Goal: Task Accomplishment & Management: Complete application form

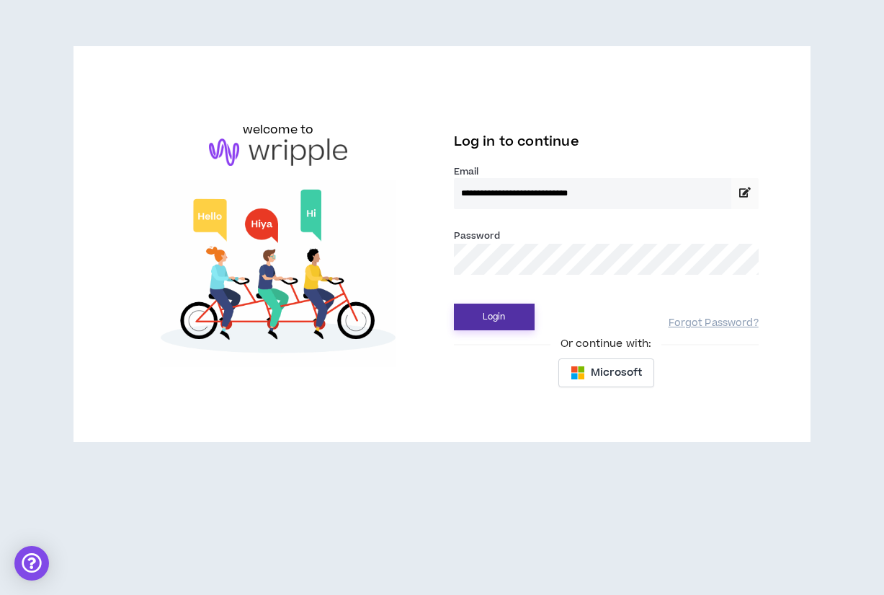
click at [505, 321] on button "Login" at bounding box center [494, 316] width 81 height 27
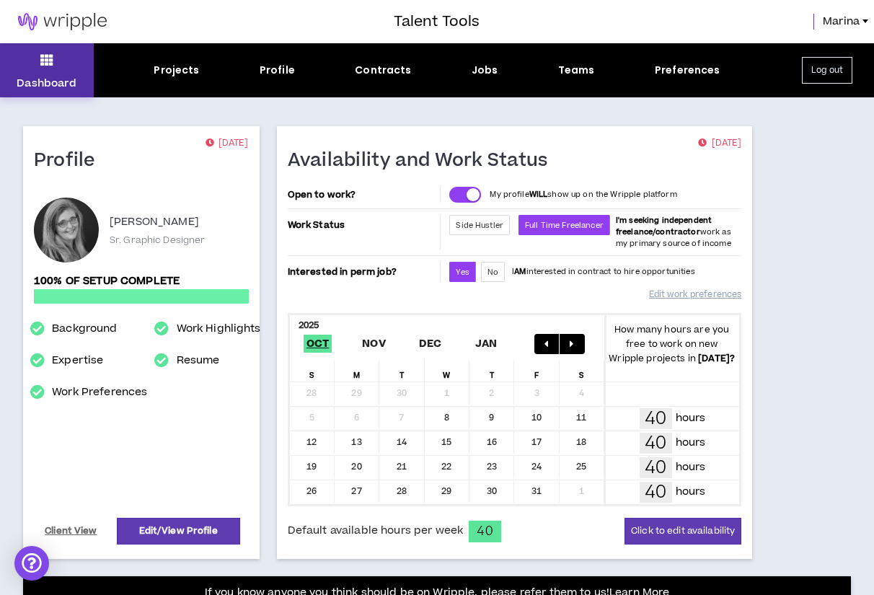
click at [59, 51] on button "Dashboard" at bounding box center [47, 70] width 94 height 54
click at [466, 177] on span "Availability and Work Status" at bounding box center [423, 167] width 271 height 37
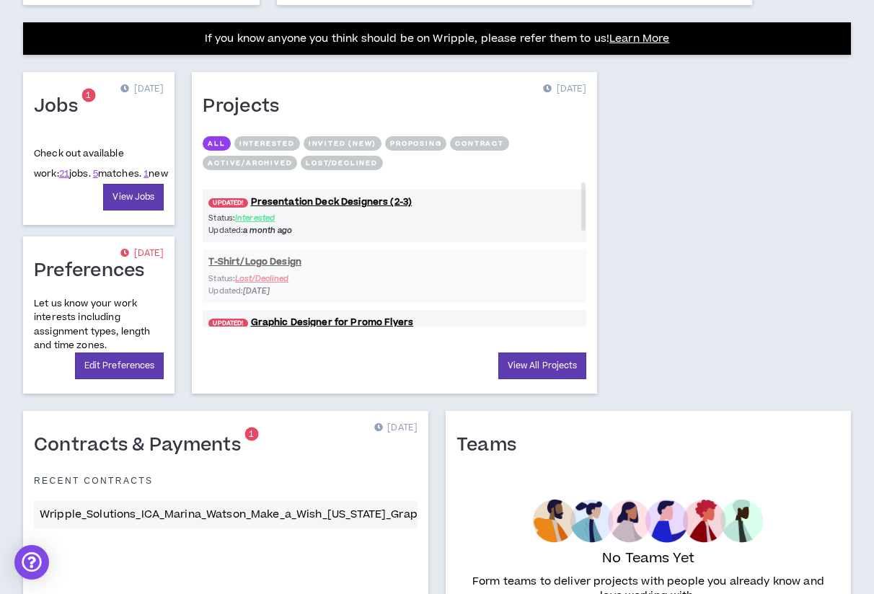
scroll to position [554, 0]
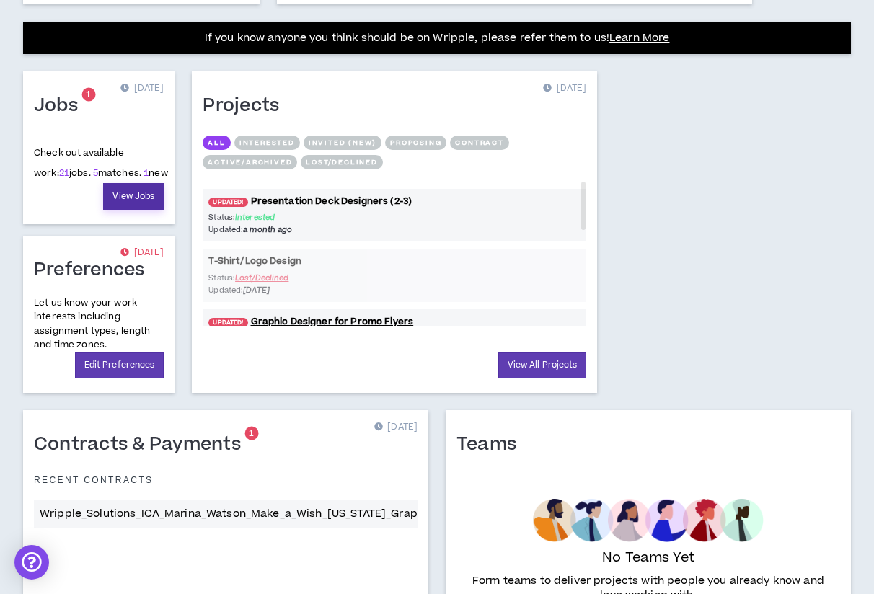
click at [141, 197] on link "View Jobs" at bounding box center [133, 196] width 61 height 27
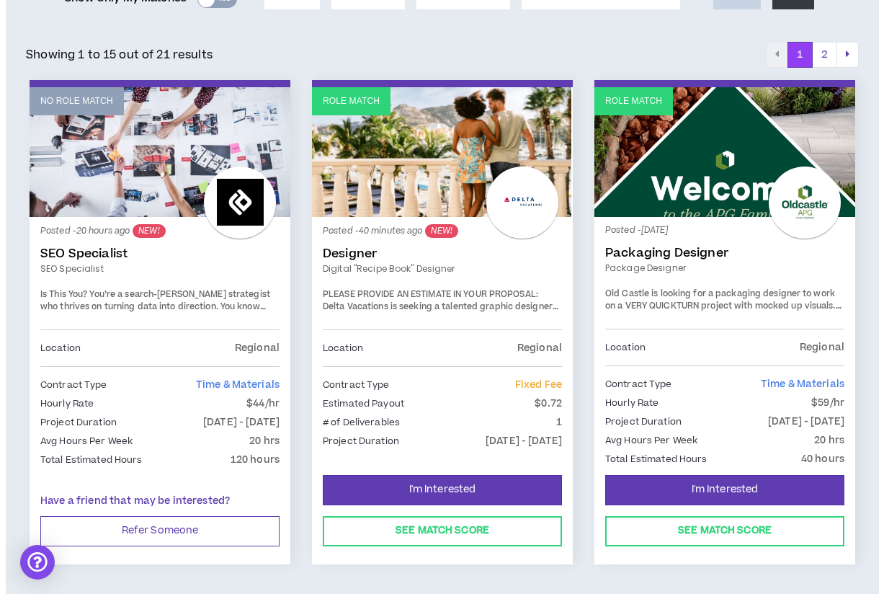
scroll to position [206, 0]
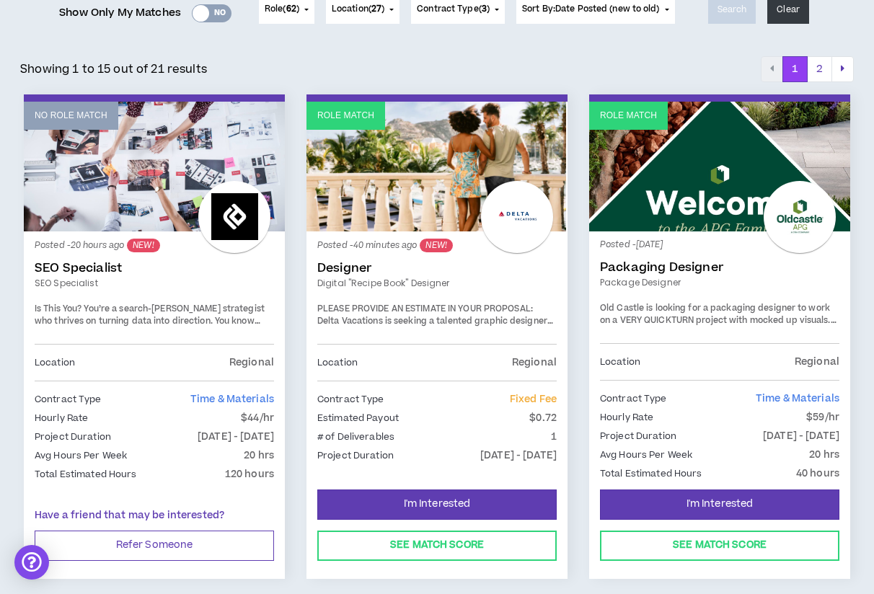
click at [425, 306] on strong "PLEASE PROVIDE AN ESTIMATE IN YOUR PROPOSAL:" at bounding box center [425, 309] width 216 height 12
click at [353, 422] on p "Estimated Payout" at bounding box center [357, 418] width 81 height 16
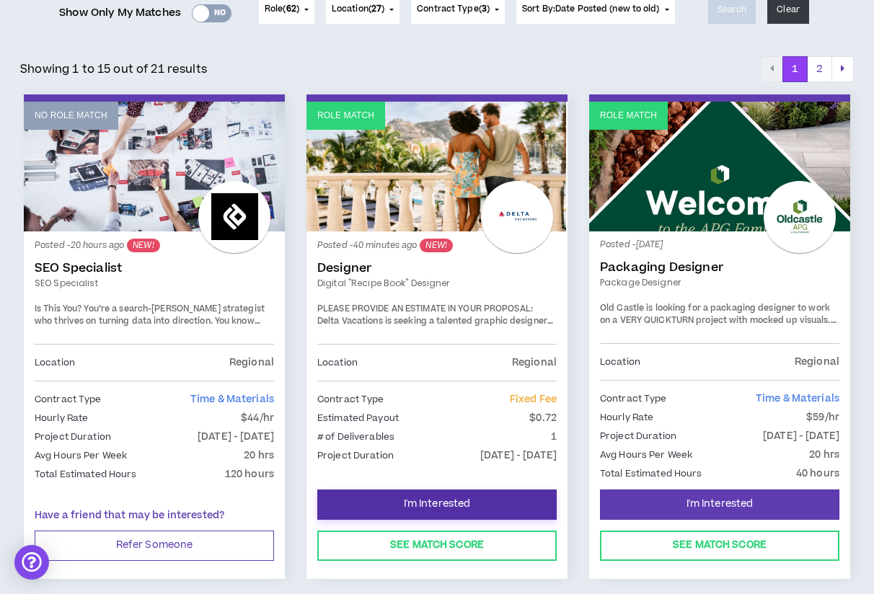
click at [419, 499] on span "I'm Interested" at bounding box center [437, 504] width 67 height 14
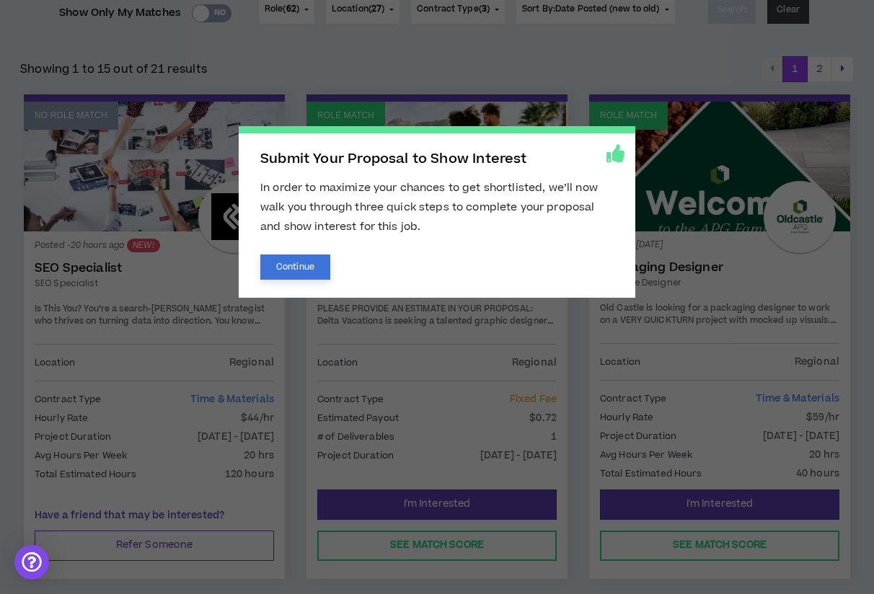
click at [306, 264] on button "Continue" at bounding box center [295, 266] width 70 height 25
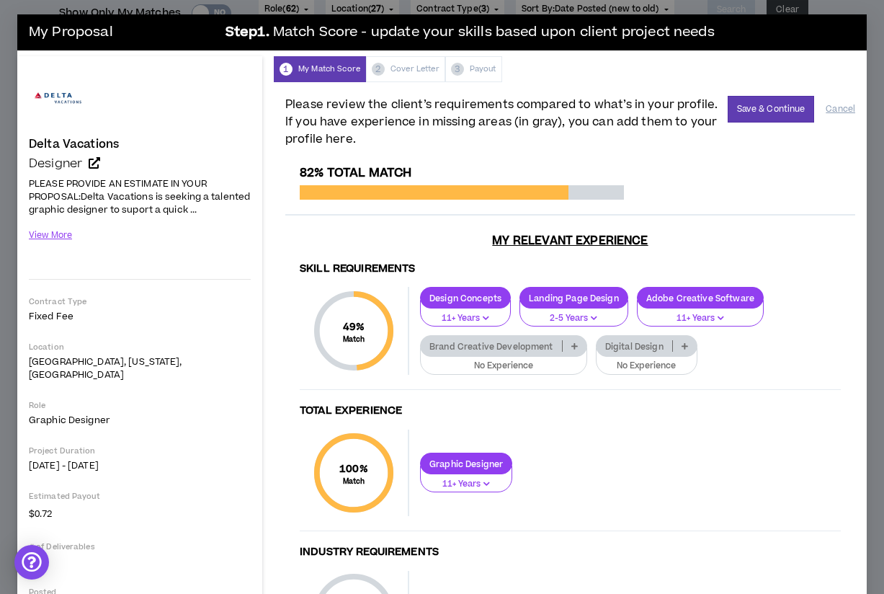
click at [485, 321] on icon "button" at bounding box center [486, 317] width 6 height 7
click at [593, 456] on div "100 % Match Total Experience Graphic Designer 11+ Years" at bounding box center [570, 481] width 541 height 102
click at [573, 352] on p at bounding box center [575, 346] width 24 height 12
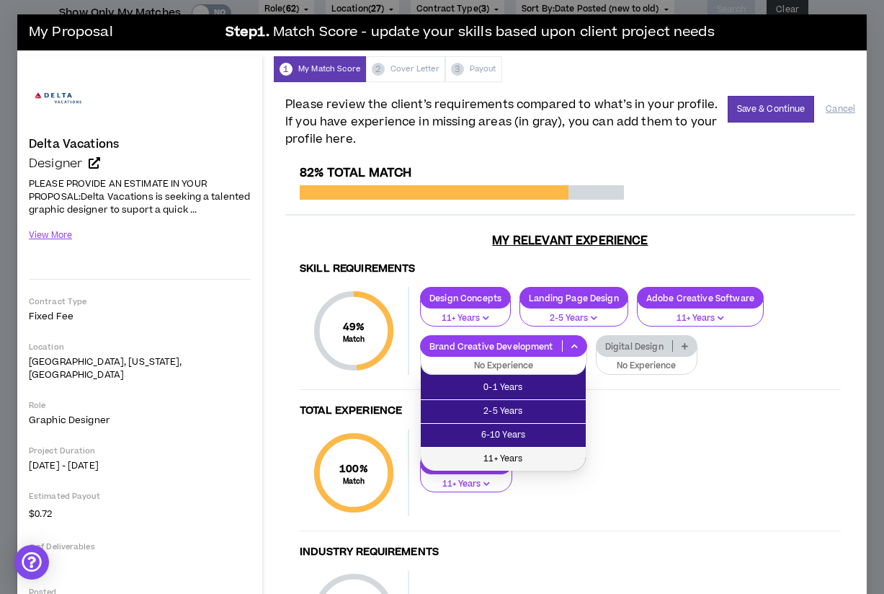
click at [551, 452] on span "11+ Years" at bounding box center [504, 459] width 148 height 16
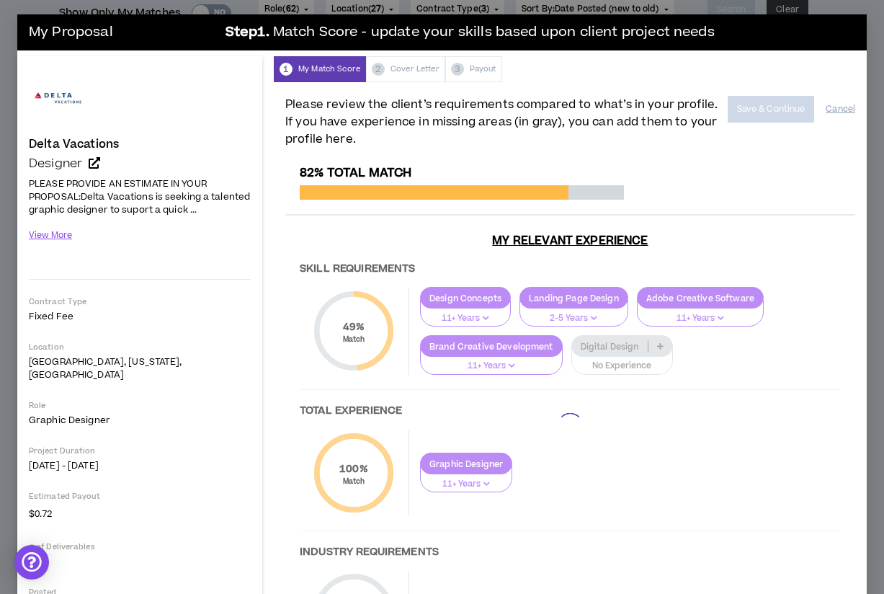
click at [666, 364] on div at bounding box center [570, 426] width 570 height 520
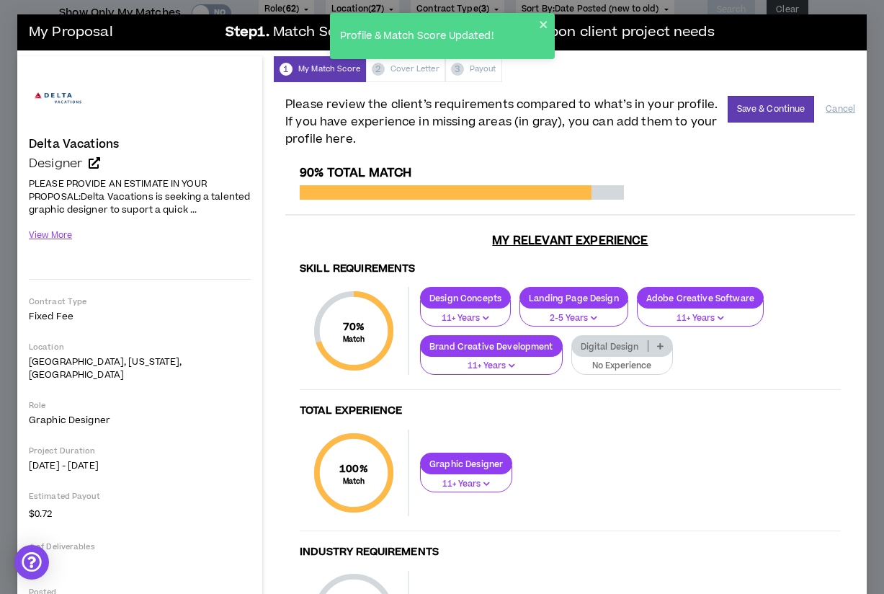
click at [661, 350] on icon at bounding box center [660, 345] width 6 height 7
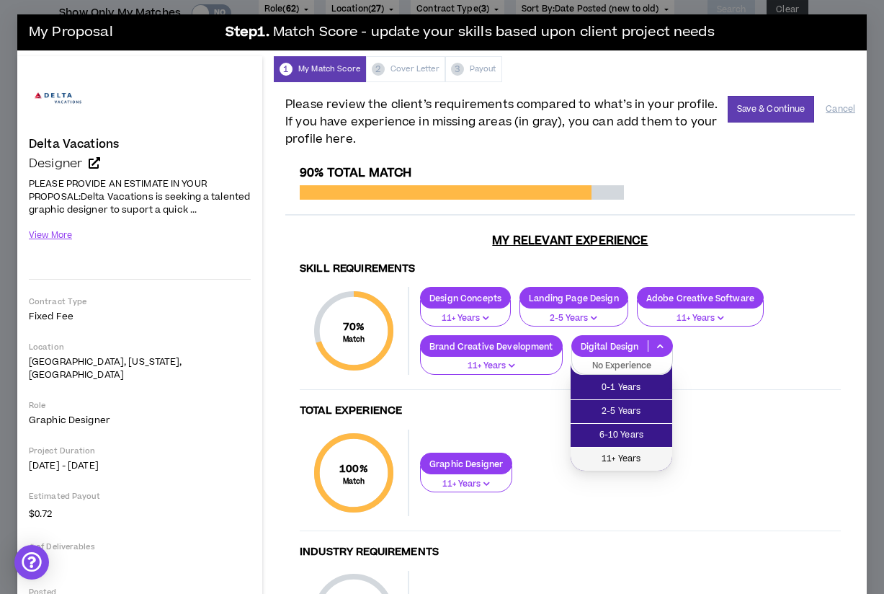
click at [643, 458] on span "11+ Years" at bounding box center [622, 459] width 84 height 16
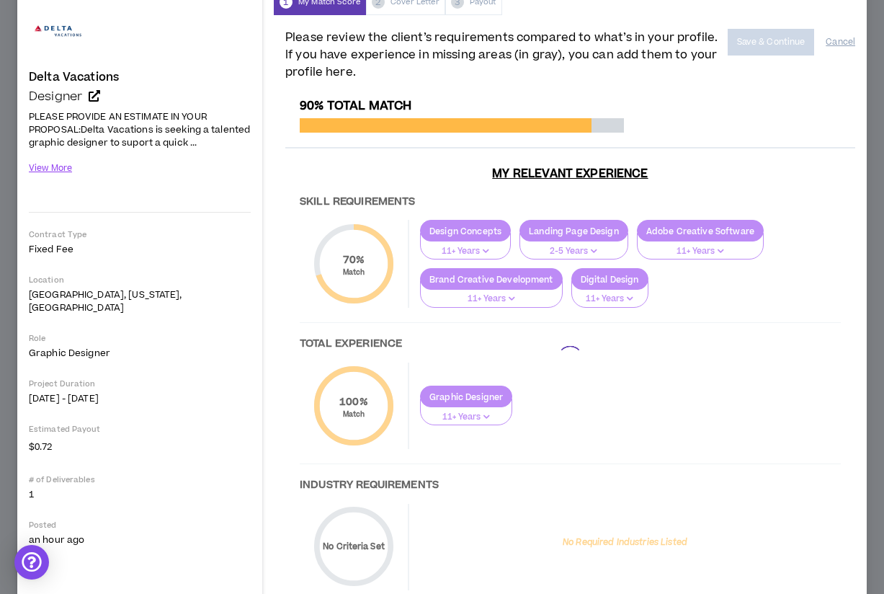
scroll to position [141, 0]
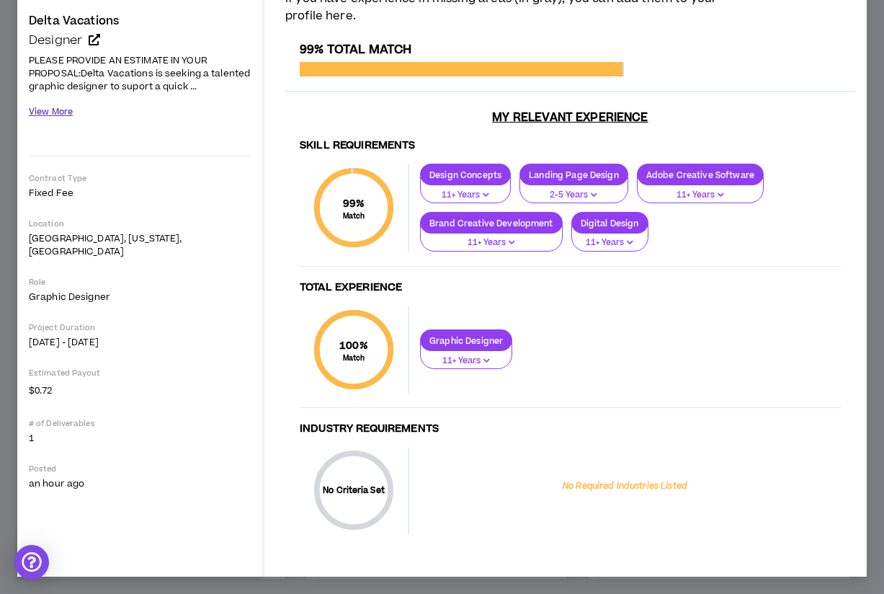
click at [45, 99] on button "View More" at bounding box center [51, 111] width 44 height 25
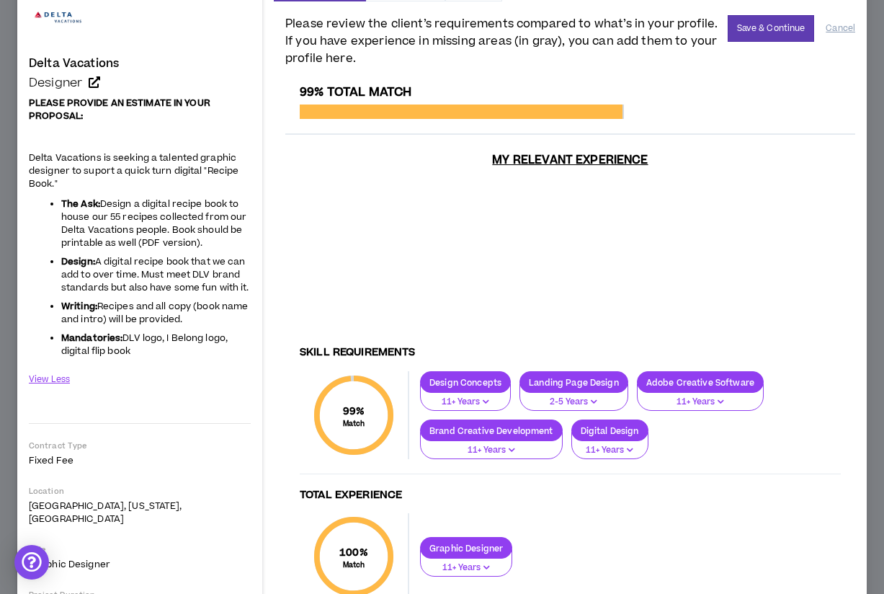
scroll to position [0, 0]
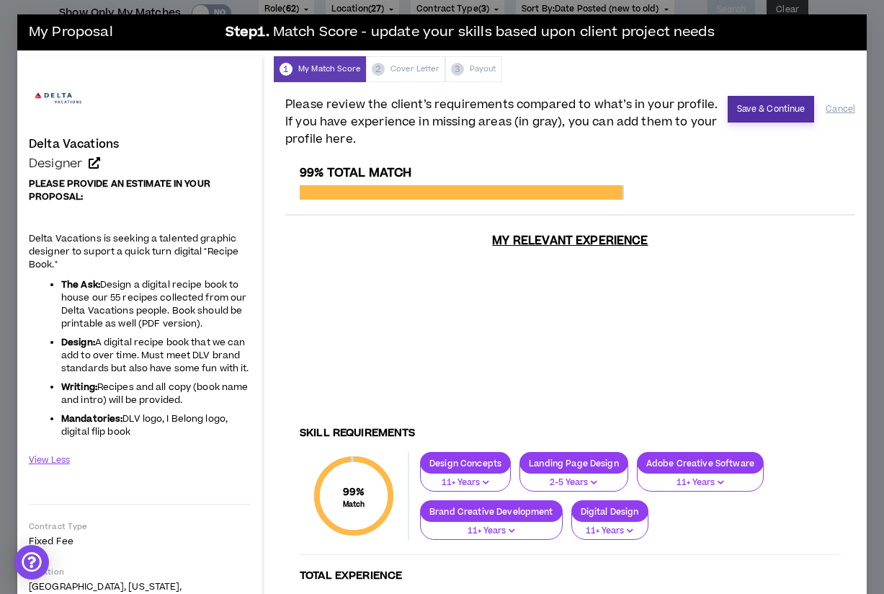
click at [749, 106] on button "Save & Continue" at bounding box center [771, 109] width 87 height 27
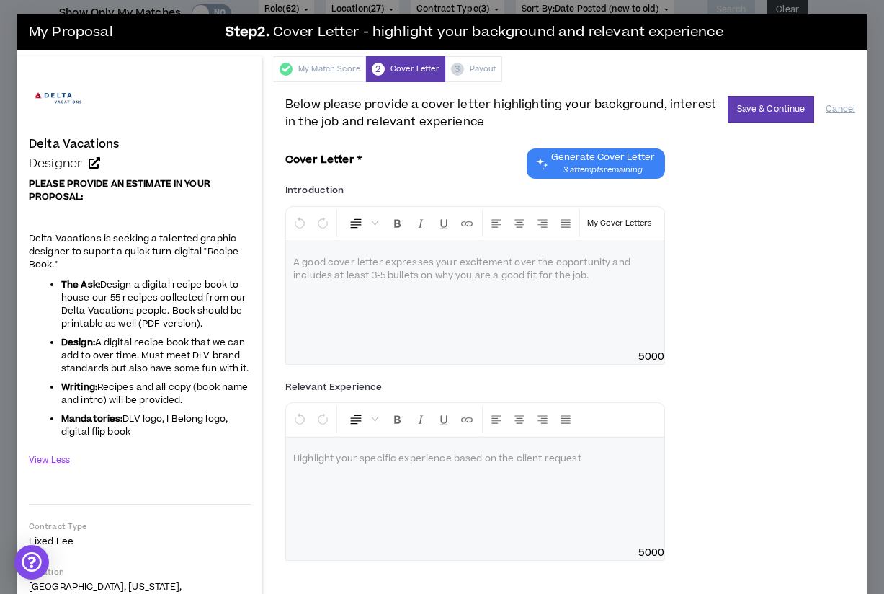
click at [409, 298] on div at bounding box center [475, 295] width 378 height 108
click at [619, 162] on span "Generate Cover Letter" at bounding box center [603, 157] width 104 height 12
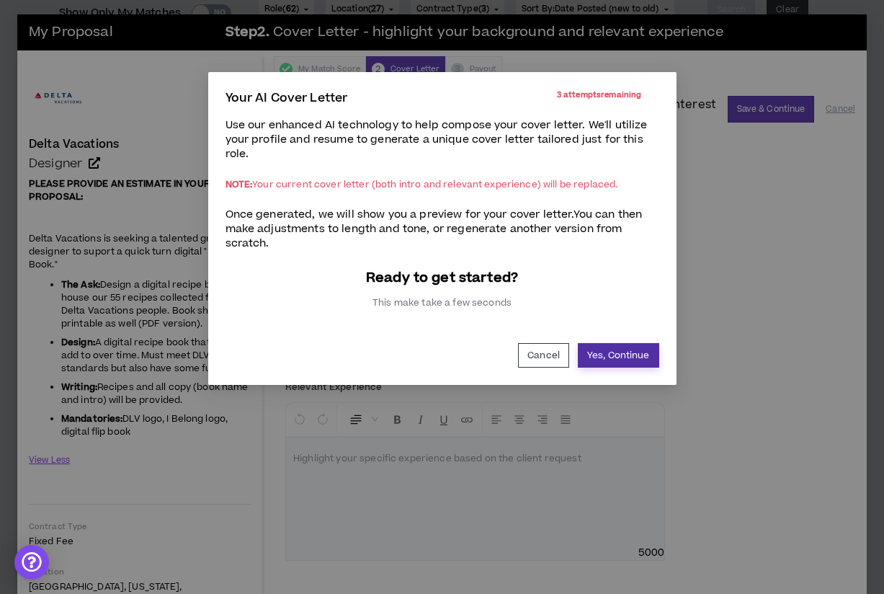
click at [610, 357] on button "Yes, Continue" at bounding box center [618, 355] width 81 height 25
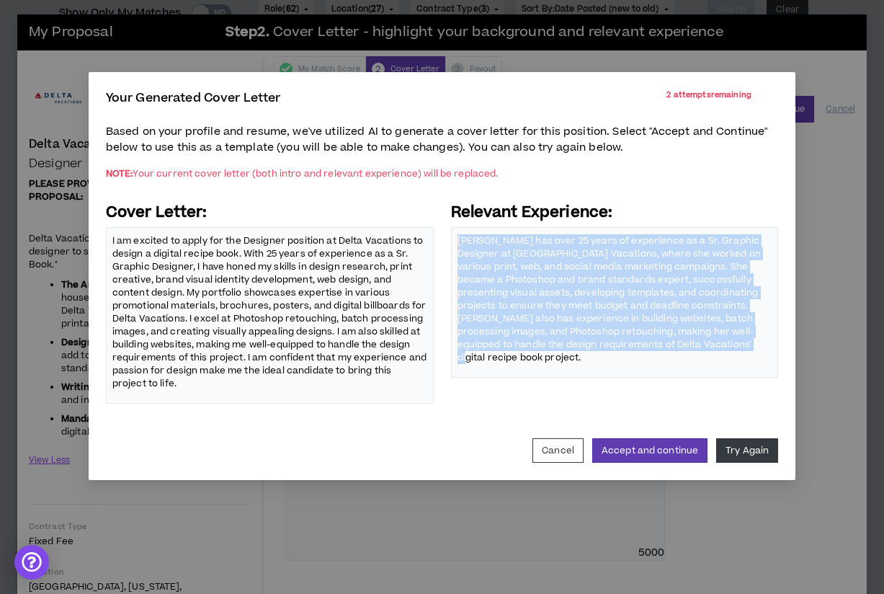
drag, startPoint x: 671, startPoint y: 343, endPoint x: 451, endPoint y: 241, distance: 242.9
click at [451, 241] on div "Cover Letter: I am excited to apply for the Designer position at Delta Vacation…" at bounding box center [442, 303] width 673 height 201
copy p "[PERSON_NAME] has over 25 years of experience as a Sr. Graphic Designer at [GEO…"
click at [551, 451] on button "Cancel" at bounding box center [558, 450] width 51 height 25
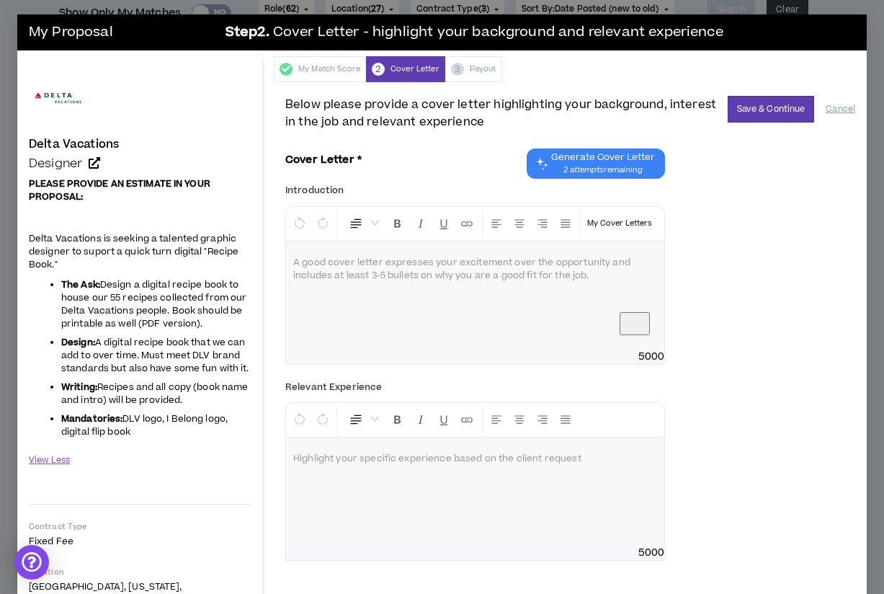
click at [471, 517] on div "To enrich screen reader interactions, please activate Accessibility in Grammarl…" at bounding box center [475, 492] width 378 height 108
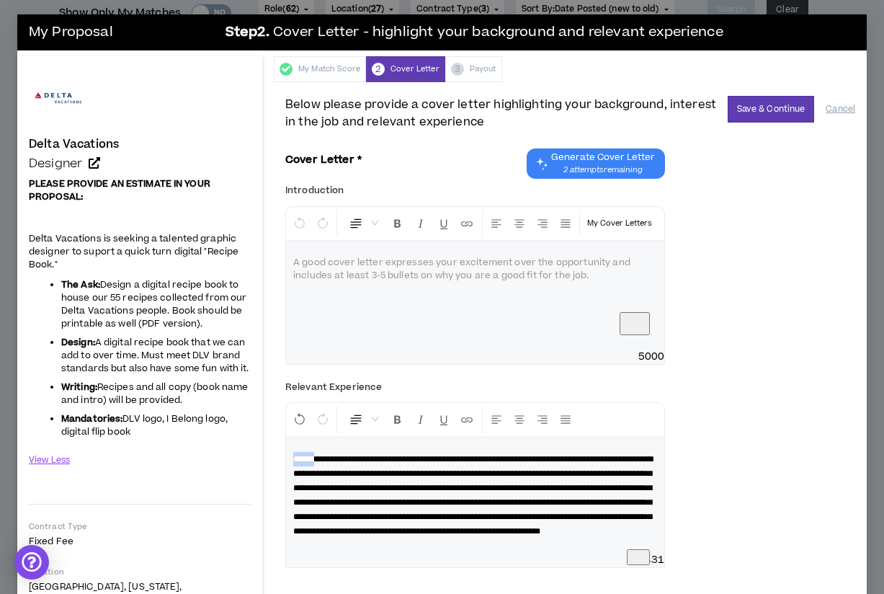
drag, startPoint x: 327, startPoint y: 483, endPoint x: 285, endPoint y: 479, distance: 41.2
click at [285, 479] on div "Below please provide a cover letter highlighting your background, interest in t…" at bounding box center [570, 473] width 593 height 782
drag, startPoint x: 347, startPoint y: 481, endPoint x: 278, endPoint y: 476, distance: 69.4
click at [278, 476] on div "Below please provide a cover letter highlighting your background, interest in t…" at bounding box center [570, 473] width 593 height 782
click at [329, 323] on div "To enrich screen reader interactions, please activate Accessibility in Grammarl…" at bounding box center [475, 295] width 378 height 108
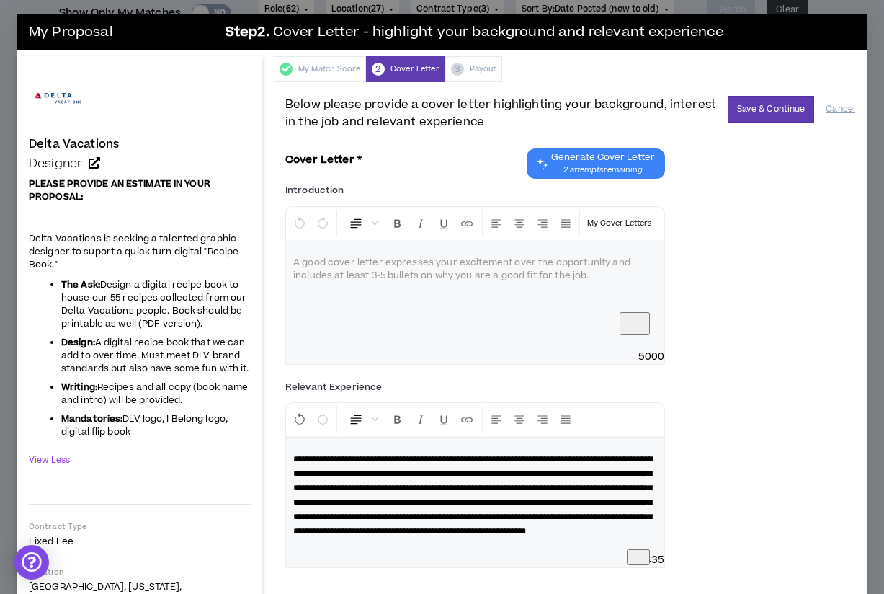
click at [580, 165] on span "2 attempts remaining" at bounding box center [603, 170] width 104 height 12
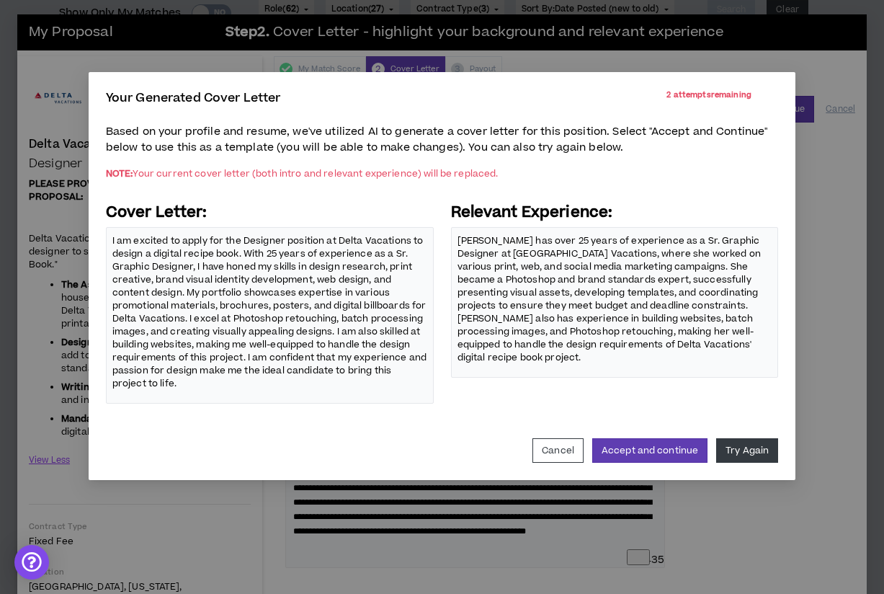
click at [126, 549] on div "Your Generated Cover Letter 2 attempts remaining Based on your profile and resu…" at bounding box center [442, 297] width 884 height 594
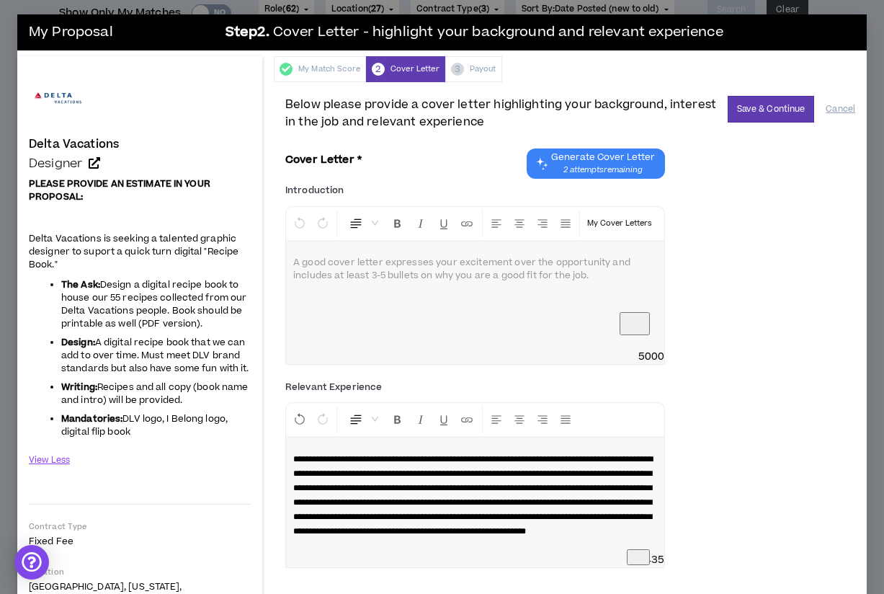
click at [419, 270] on p "To enrich screen reader interactions, please activate Accessibility in Grammarl…" at bounding box center [475, 263] width 364 height 14
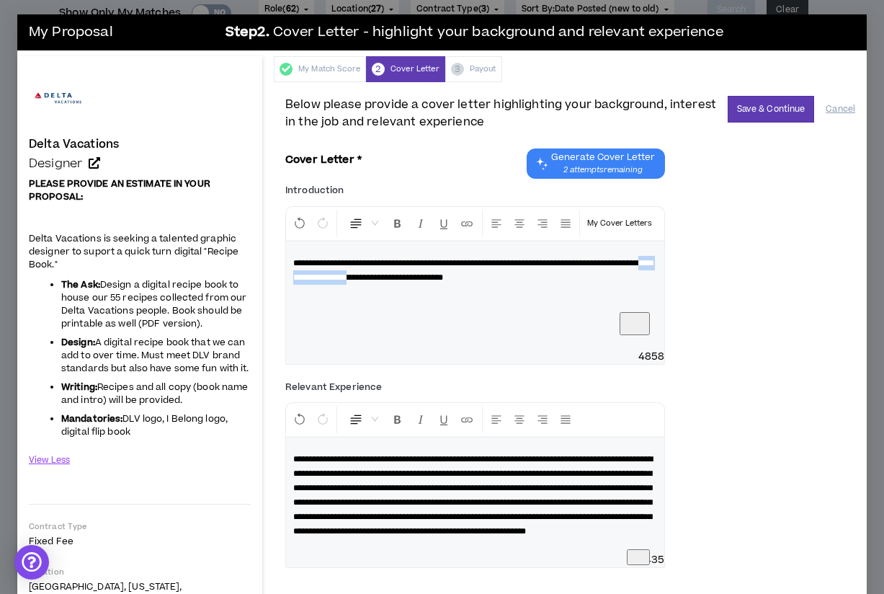
drag, startPoint x: 378, startPoint y: 302, endPoint x: 461, endPoint y: 301, distance: 82.2
click at [461, 282] on span "**********" at bounding box center [473, 270] width 360 height 23
click at [479, 329] on div "**********" at bounding box center [475, 295] width 378 height 108
click at [391, 285] on p "**********" at bounding box center [475, 270] width 364 height 29
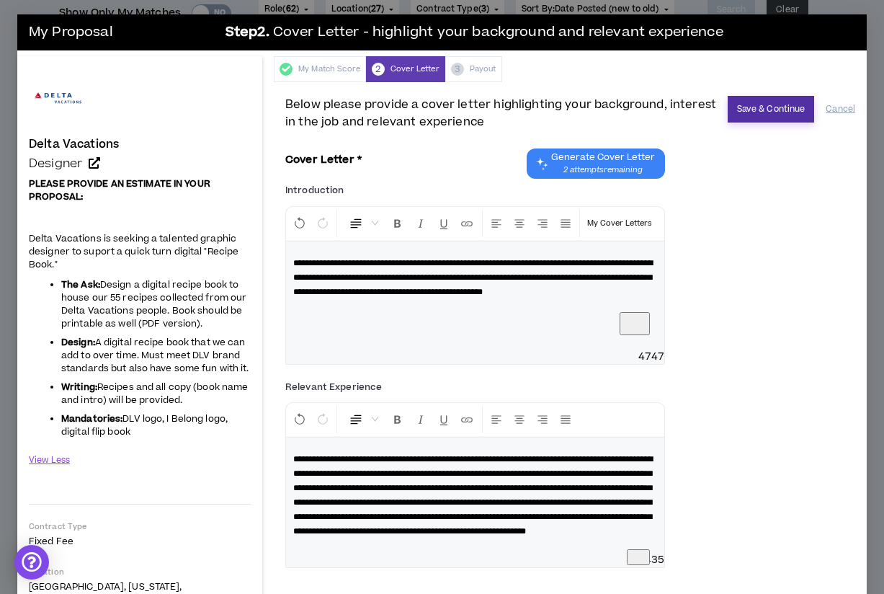
click at [765, 105] on button "Save & Continue" at bounding box center [771, 109] width 87 height 27
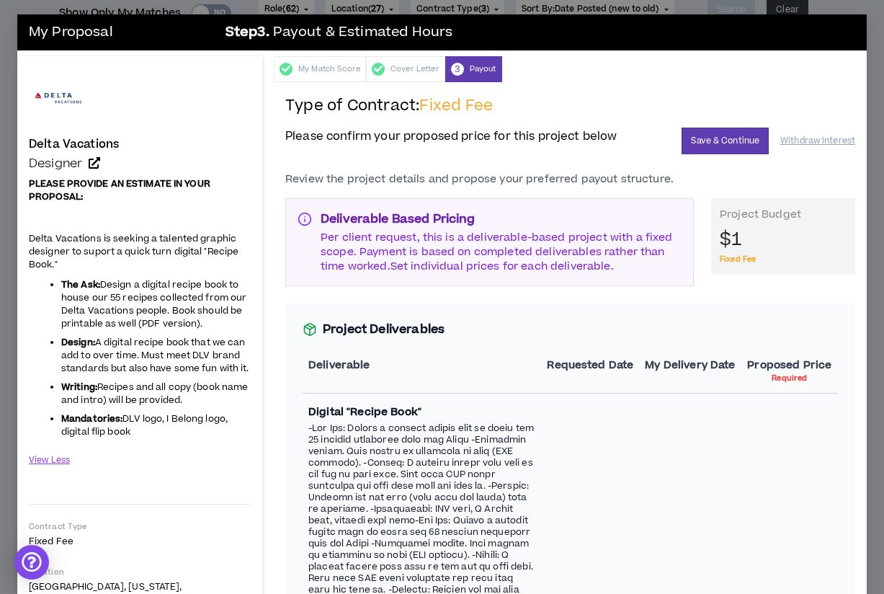
click at [858, 278] on div "My Proposal Step 3 . Payout & Estimated Hours Delta Vacations Designer Hide Det…" at bounding box center [442, 297] width 884 height 594
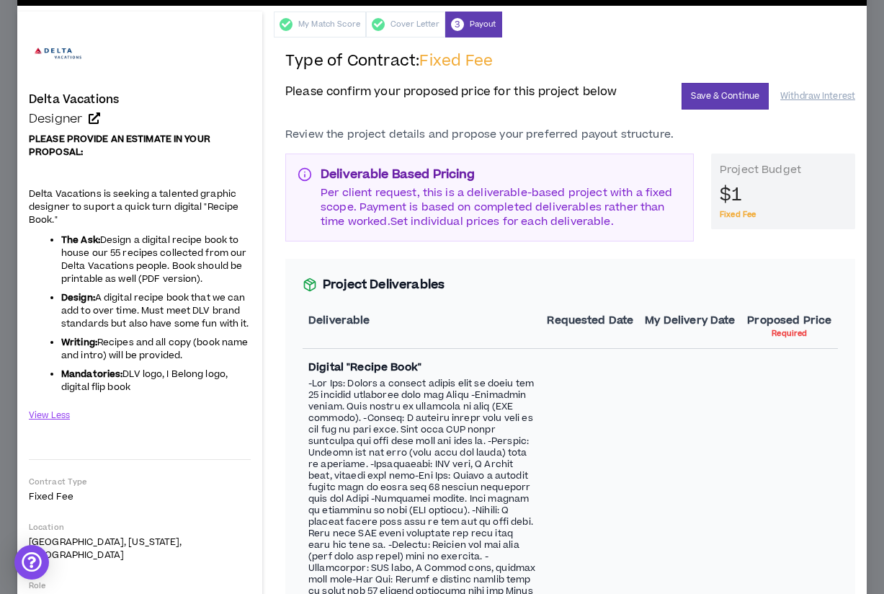
scroll to position [46, 0]
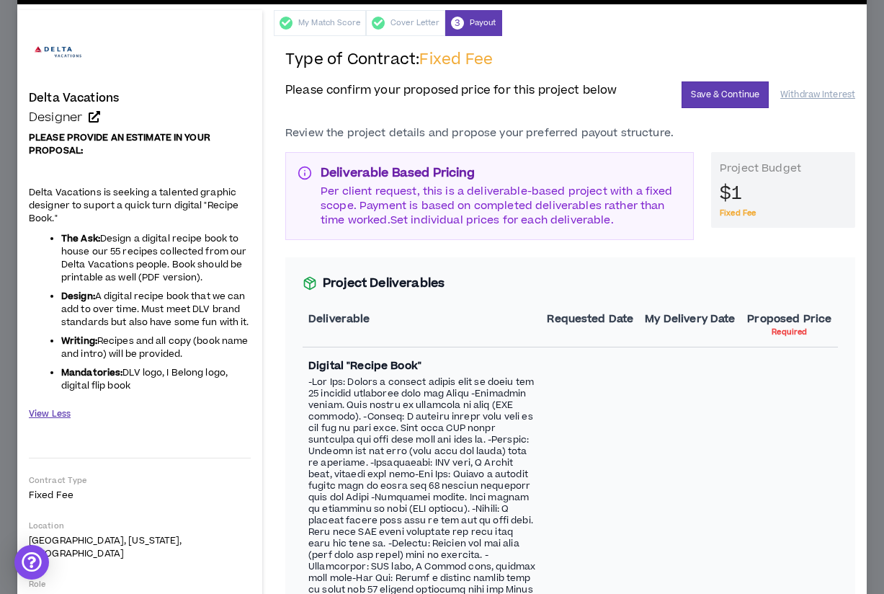
click at [52, 415] on button "View Less" at bounding box center [50, 414] width 42 height 25
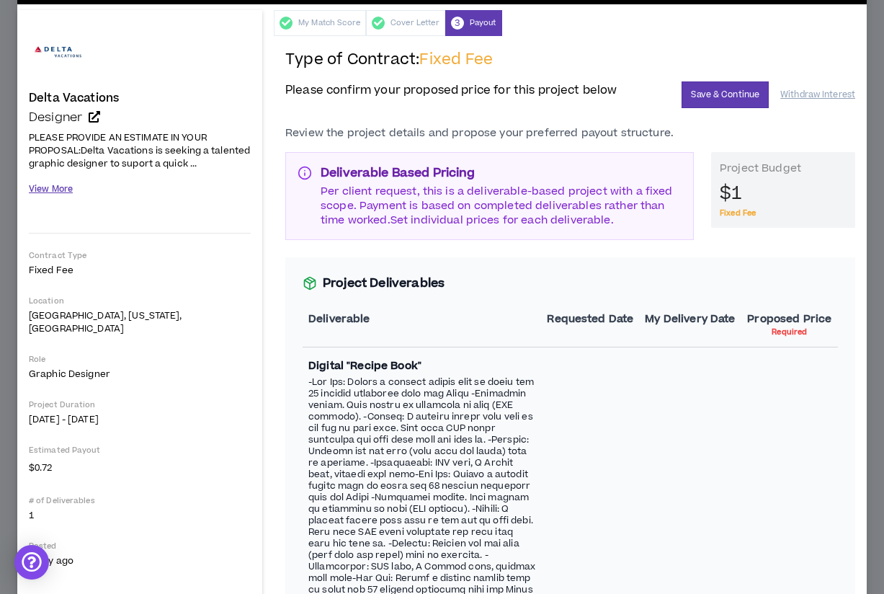
click at [44, 192] on button "View More" at bounding box center [51, 189] width 44 height 25
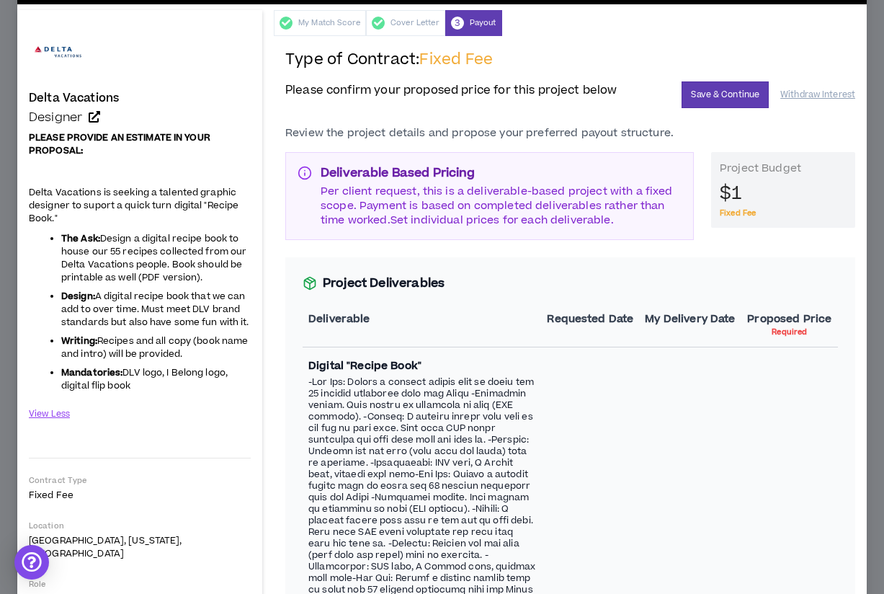
drag, startPoint x: 774, startPoint y: 385, endPoint x: 756, endPoint y: 387, distance: 18.2
type input "****"
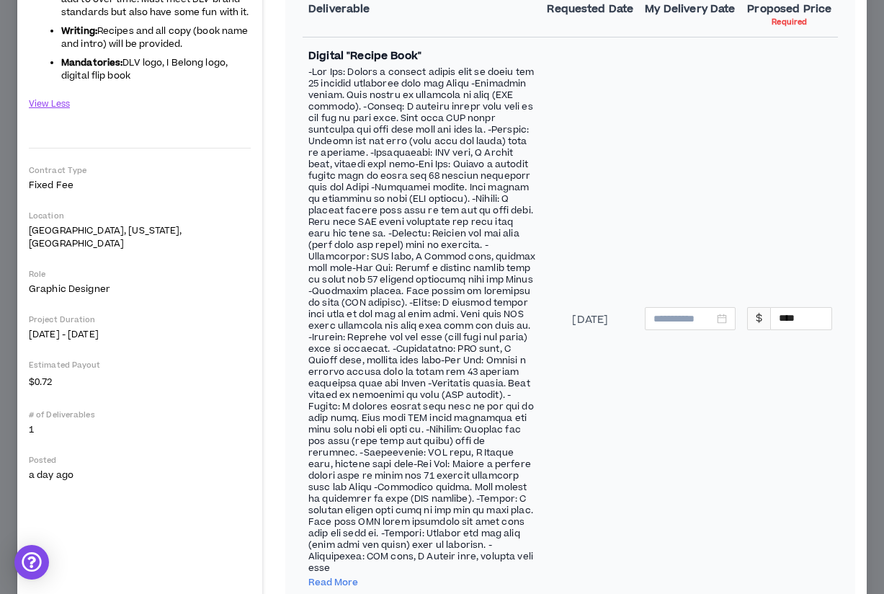
scroll to position [126, 0]
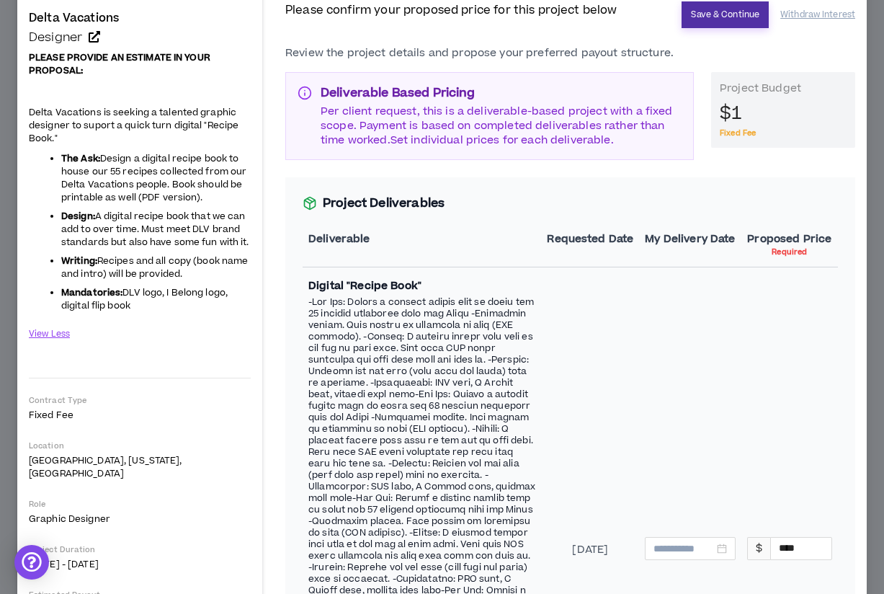
click at [720, 18] on button "Save & Continue" at bounding box center [725, 14] width 87 height 27
type input "**********"
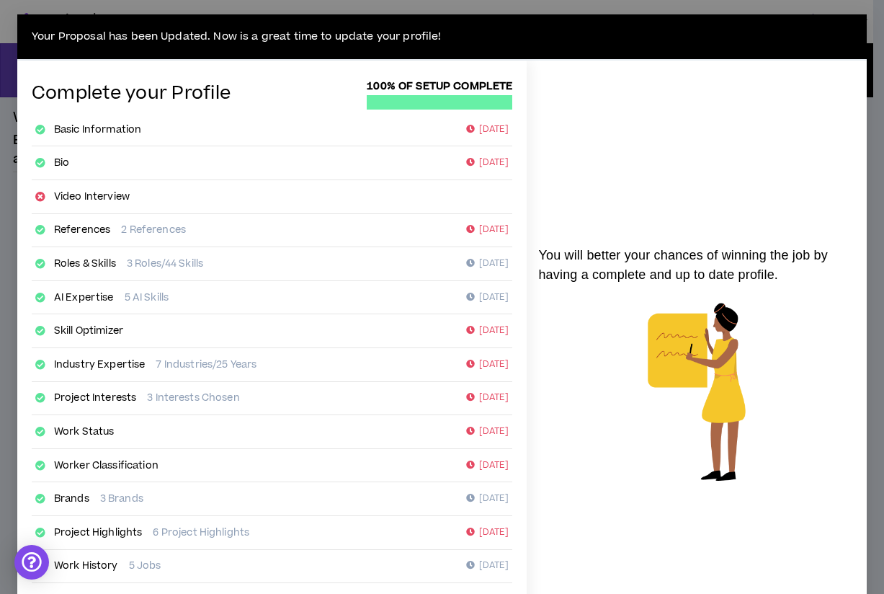
scroll to position [164, 0]
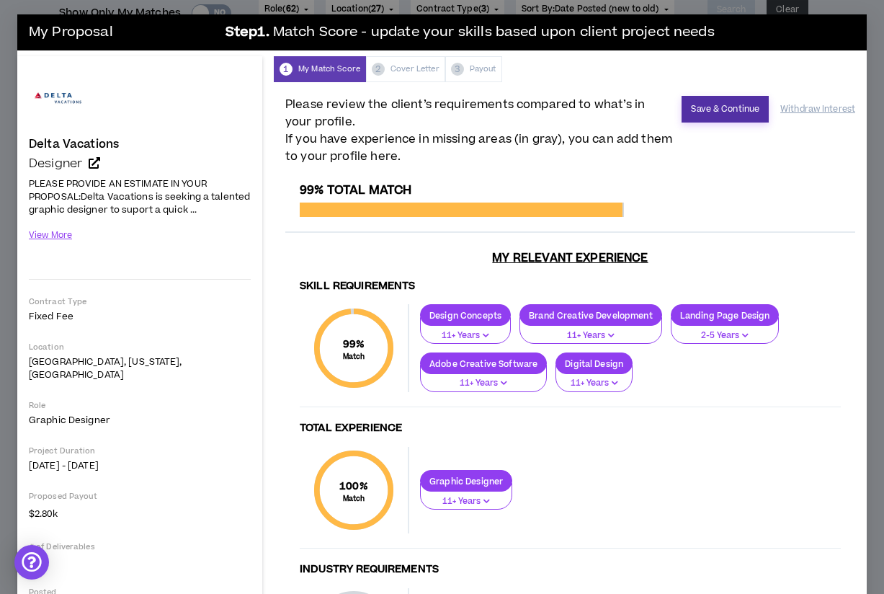
click at [709, 110] on button "Save & Continue" at bounding box center [725, 109] width 87 height 27
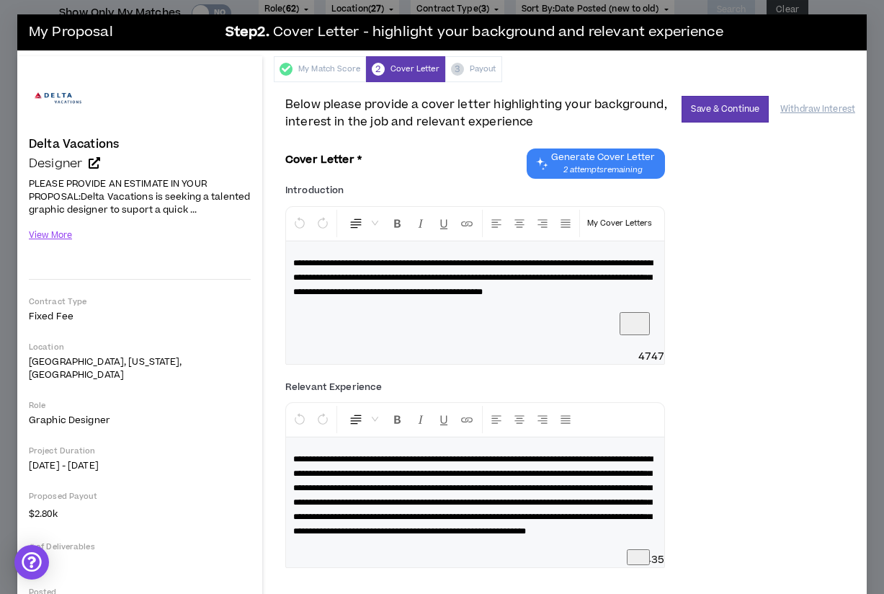
click at [849, 7] on div "My Proposal Step 2 . Cover Letter - highlight your background and relevant expe…" at bounding box center [442, 297] width 884 height 594
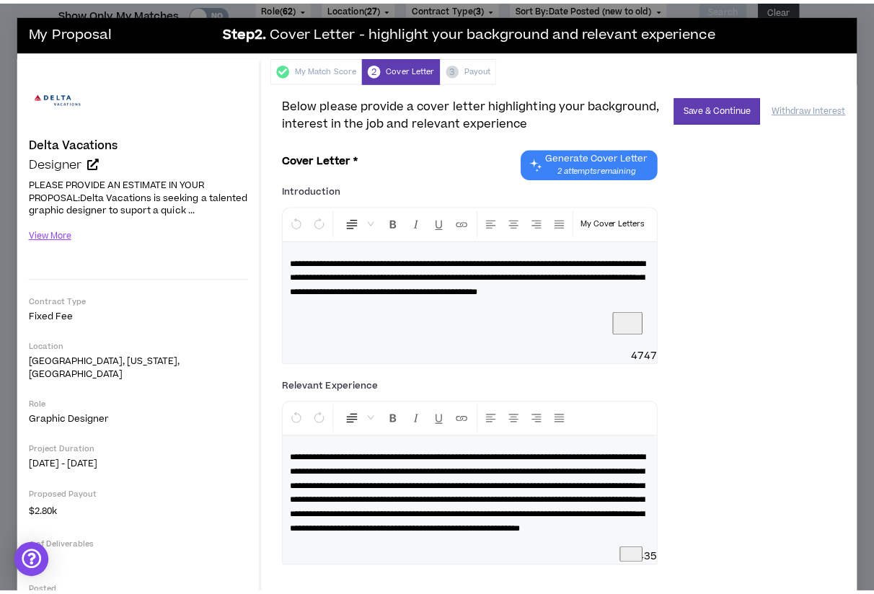
scroll to position [68, 0]
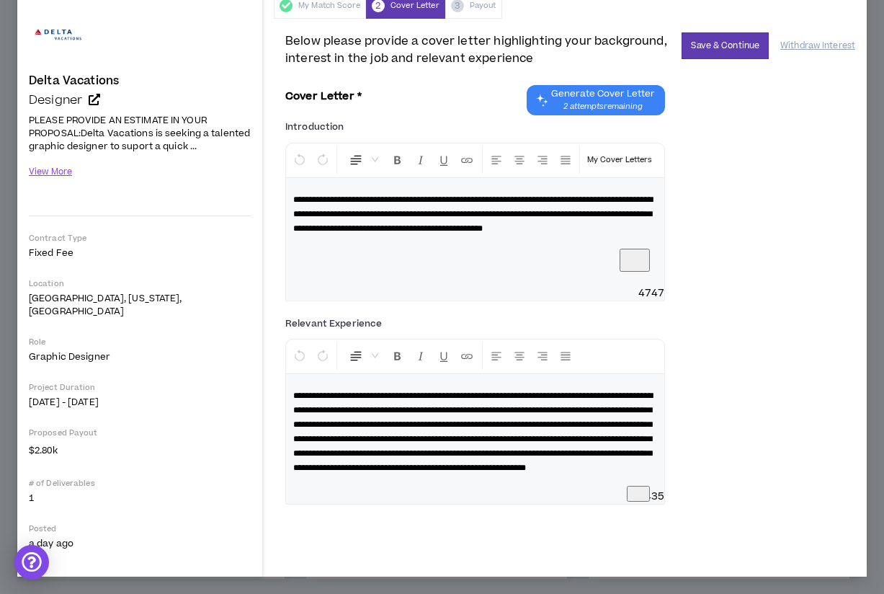
click at [14, 219] on div "My Proposal Step 2 . Cover Letter - highlight your background and relevant expe…" at bounding box center [442, 297] width 884 height 594
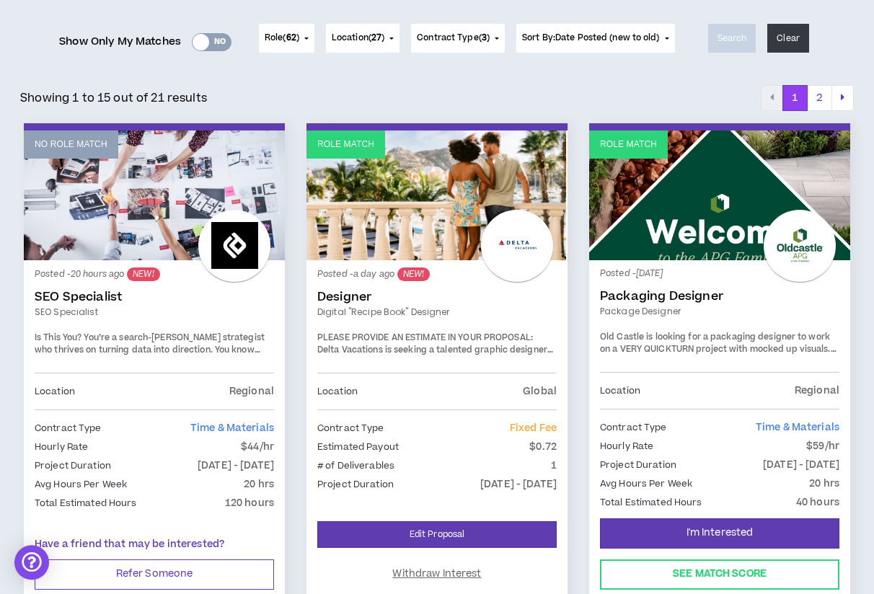
scroll to position [198, 0]
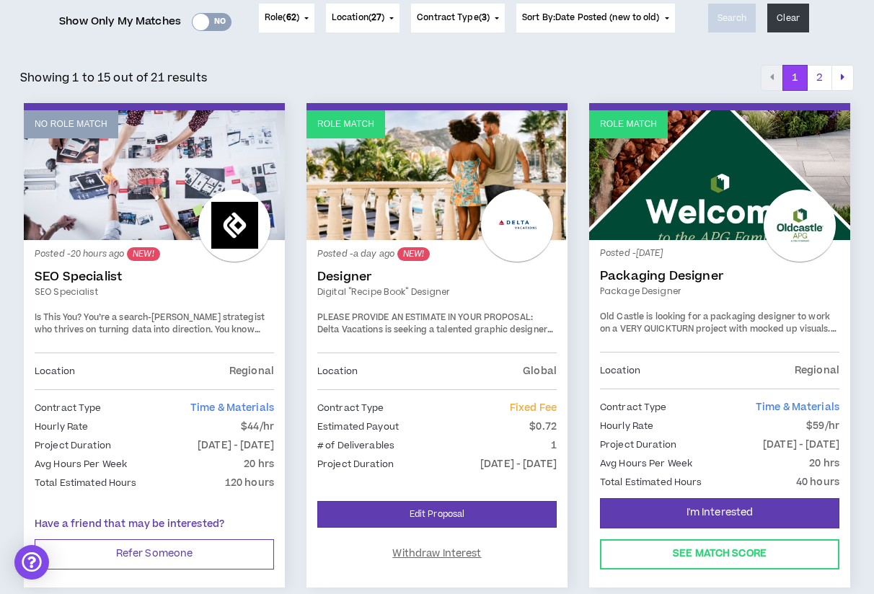
click at [691, 63] on div "Showing 1 to 15 out of 21 results 1 2" at bounding box center [437, 77] width 848 height 33
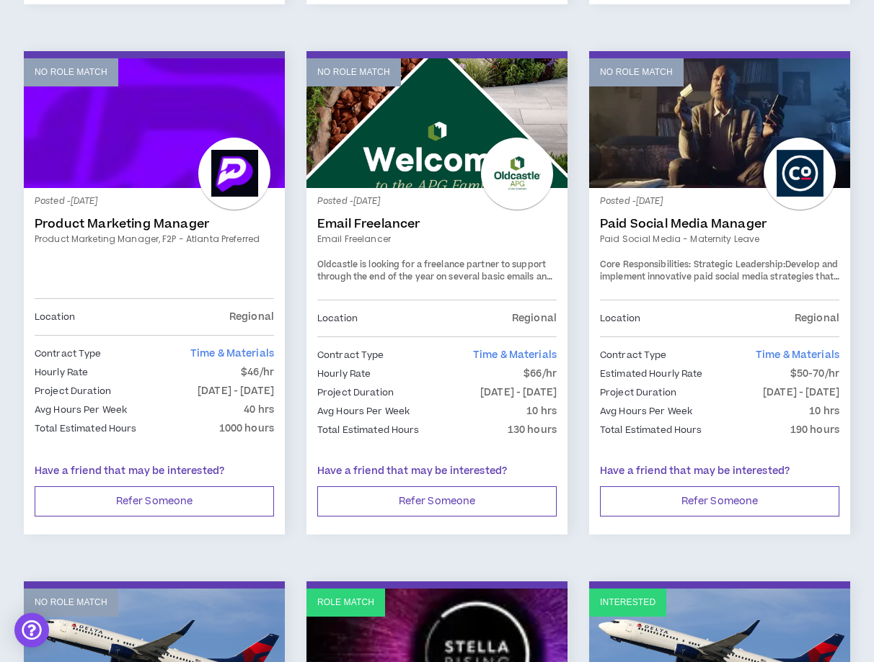
scroll to position [2348, 0]
